Goal: Transaction & Acquisition: Book appointment/travel/reservation

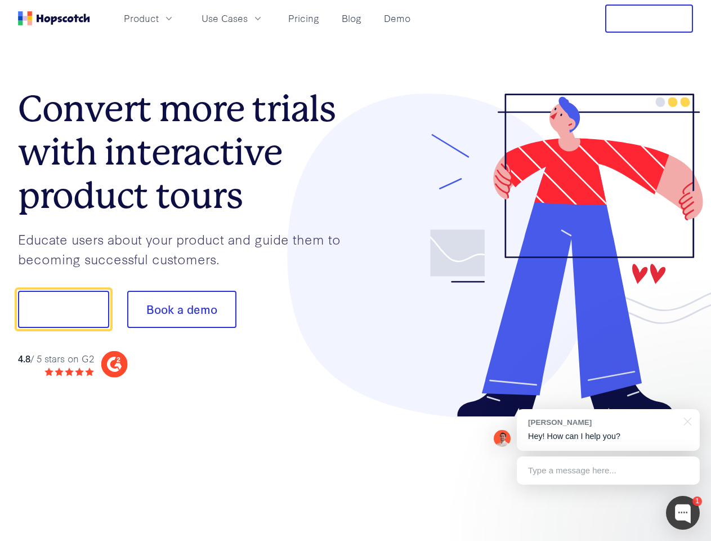
click at [356, 270] on div at bounding box center [525, 255] width 338 height 324
click at [159, 18] on span "Product" at bounding box center [141, 18] width 35 height 14
click at [248, 18] on span "Use Cases" at bounding box center [225, 18] width 46 height 14
click at [649, 19] on button "Free Trial" at bounding box center [649, 19] width 88 height 28
click at [63, 309] on button "Show me!" at bounding box center [63, 309] width 91 height 37
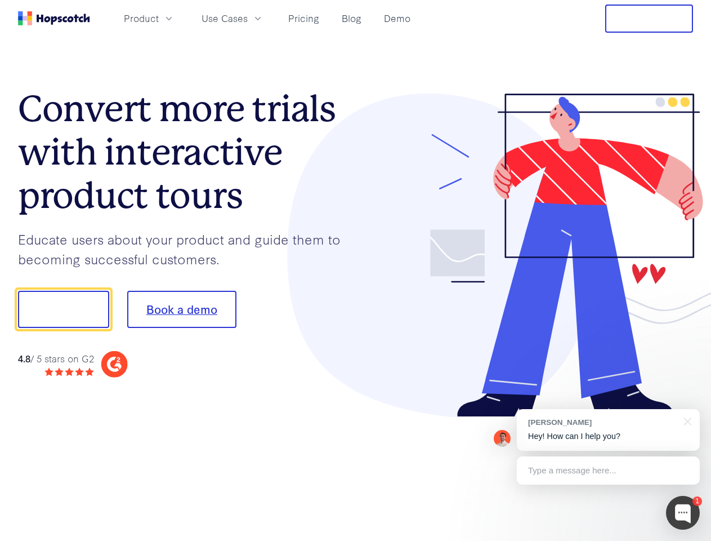
click at [181, 309] on button "Book a demo" at bounding box center [181, 309] width 109 height 37
click at [683, 512] on div at bounding box center [683, 513] width 34 height 34
click at [608, 430] on div "[PERSON_NAME] Hey! How can I help you?" at bounding box center [608, 430] width 183 height 42
click at [686, 420] on div at bounding box center [594, 308] width 211 height 376
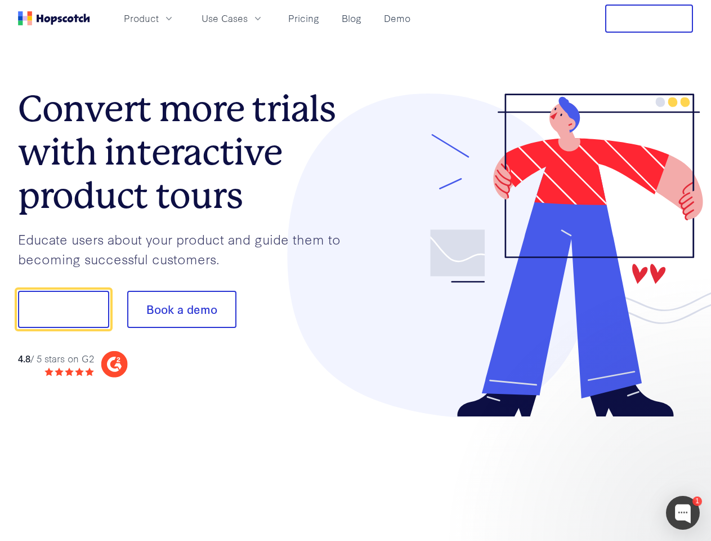
click at [608, 470] on div at bounding box center [594, 383] width 211 height 225
